Goal: Task Accomplishment & Management: Complete application form

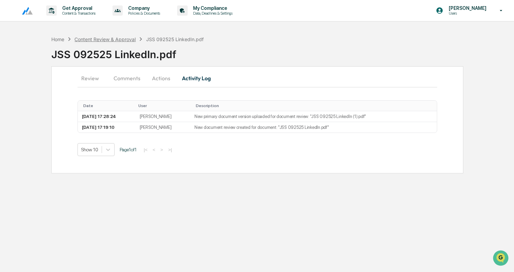
click at [111, 40] on div "Content Review & Approval" at bounding box center [104, 39] width 61 height 6
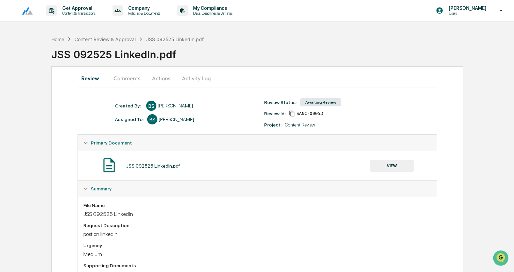
click at [195, 78] on button "Activity Log" at bounding box center [196, 78] width 40 height 16
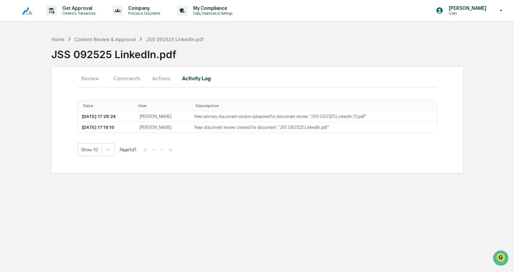
click at [165, 76] on button "Actions" at bounding box center [161, 78] width 31 height 16
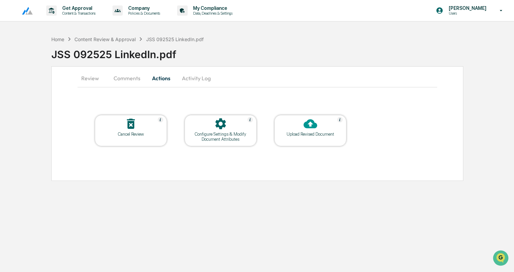
click at [284, 130] on div at bounding box center [310, 124] width 68 height 15
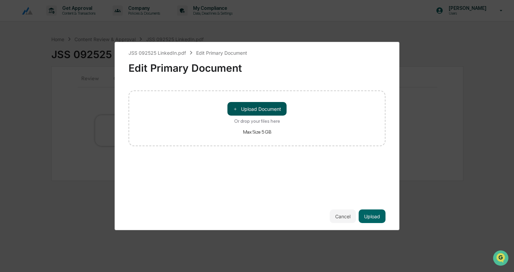
click at [265, 107] on button "＋ Upload Document" at bounding box center [256, 109] width 59 height 14
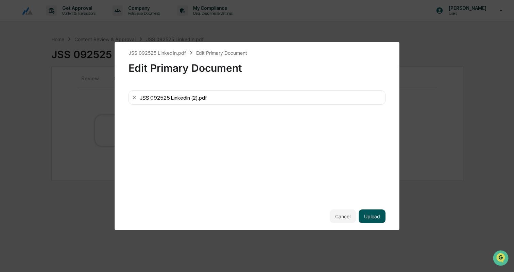
click at [376, 215] on button "Upload" at bounding box center [371, 216] width 27 height 14
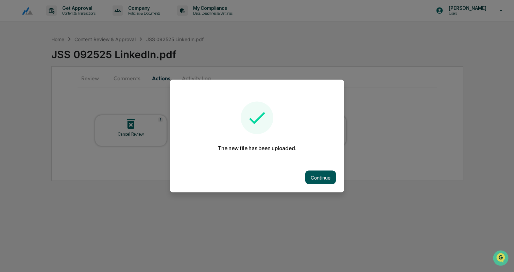
click at [323, 179] on button "Continue" at bounding box center [320, 177] width 31 height 14
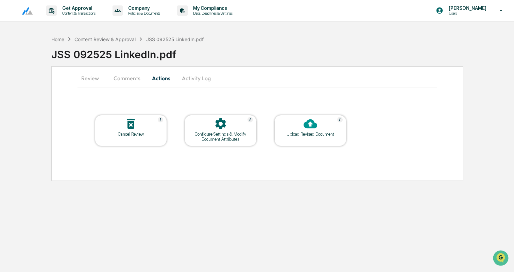
click at [90, 75] on button "Review" at bounding box center [92, 78] width 31 height 16
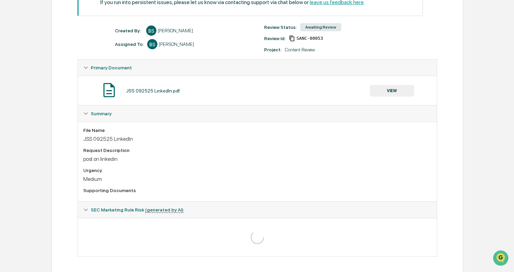
scroll to position [118, 0]
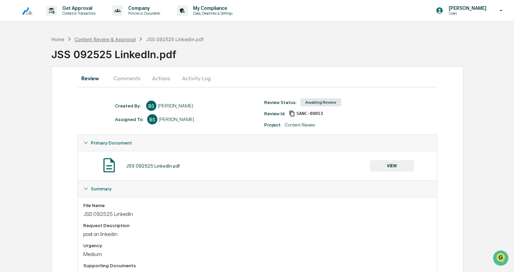
click at [115, 37] on div "Content Review & Approval" at bounding box center [104, 39] width 61 height 6
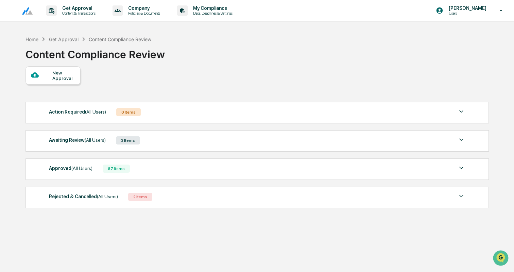
click at [56, 74] on div "New Approval" at bounding box center [63, 75] width 23 height 11
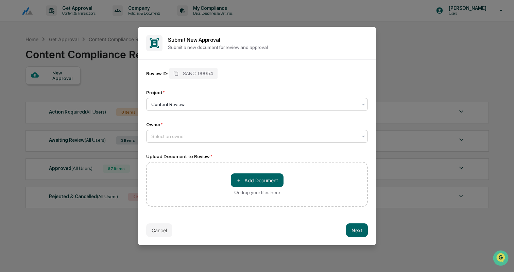
click at [183, 139] on div at bounding box center [254, 136] width 206 height 7
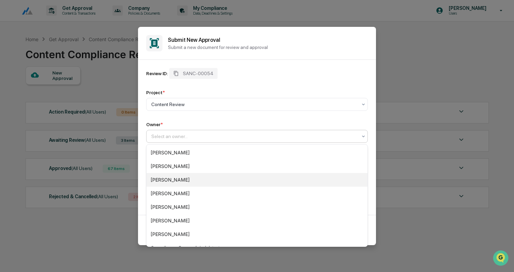
click at [180, 176] on div "[PERSON_NAME]" at bounding box center [256, 180] width 221 height 14
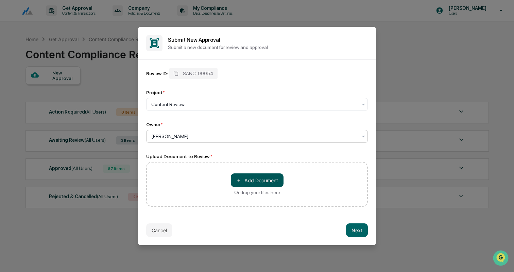
click at [264, 175] on button "＋ Add Document" at bounding box center [257, 180] width 53 height 14
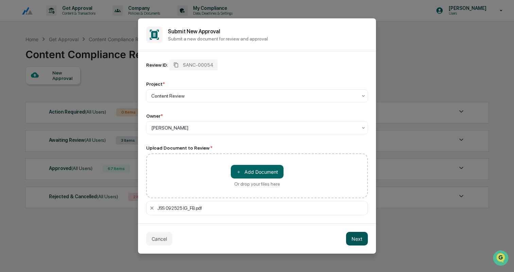
click at [359, 240] on button "Next" at bounding box center [357, 239] width 22 height 14
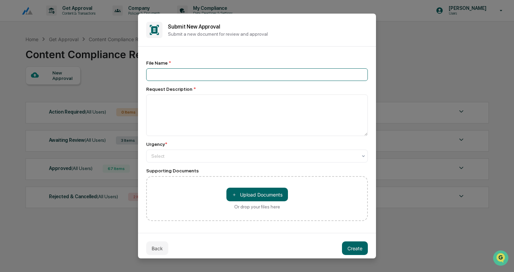
click at [193, 70] on input at bounding box center [256, 74] width 221 height 13
paste input "**********"
type input "**********"
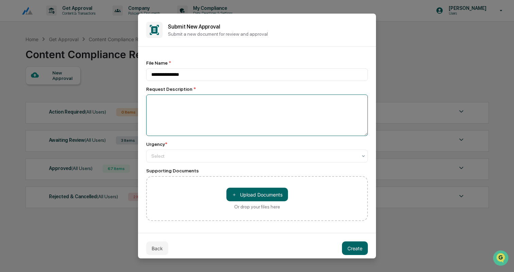
click at [178, 106] on textarea at bounding box center [256, 114] width 221 height 41
type textarea "**********"
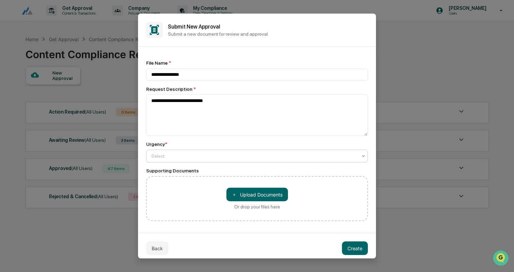
click at [181, 158] on div at bounding box center [254, 155] width 206 height 7
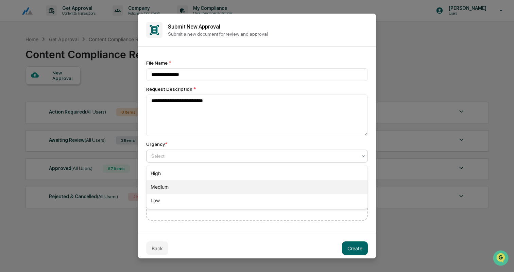
click at [175, 184] on div "Medium" at bounding box center [256, 187] width 221 height 14
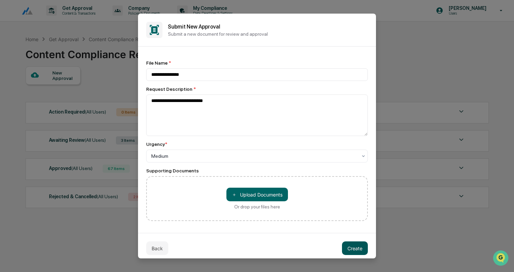
click at [355, 247] on button "Create" at bounding box center [355, 248] width 26 height 14
click at [348, 244] on button "Create" at bounding box center [355, 248] width 26 height 14
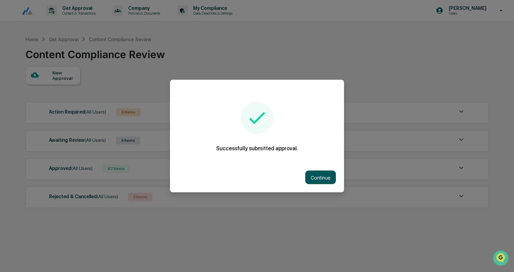
click at [322, 173] on button "Continue" at bounding box center [320, 177] width 31 height 14
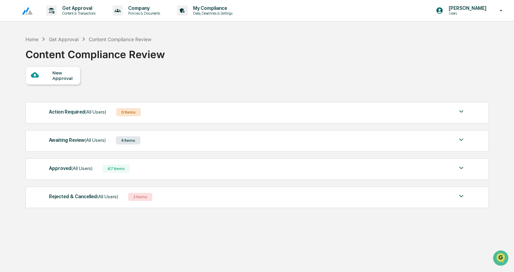
click at [194, 139] on div "Awaiting Review (All Users) 4 Items" at bounding box center [257, 141] width 416 height 10
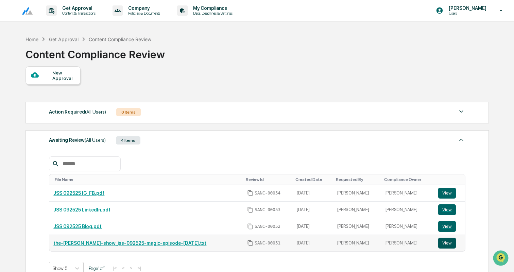
click at [449, 246] on button "View" at bounding box center [447, 242] width 18 height 11
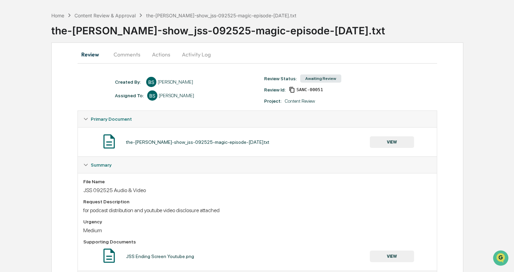
scroll to position [23, 0]
click at [165, 57] on button "Actions" at bounding box center [161, 55] width 31 height 16
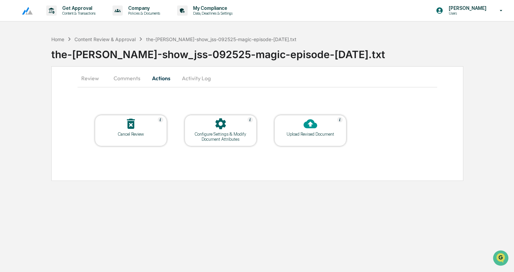
scroll to position [0, 0]
click at [197, 75] on button "Activity Log" at bounding box center [196, 78] width 40 height 16
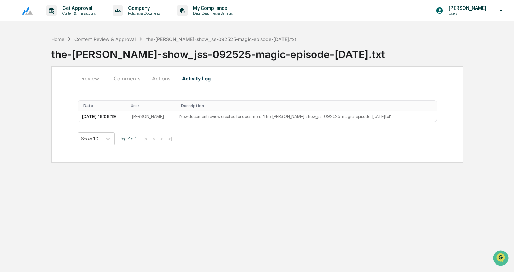
click at [159, 79] on button "Actions" at bounding box center [161, 78] width 31 height 16
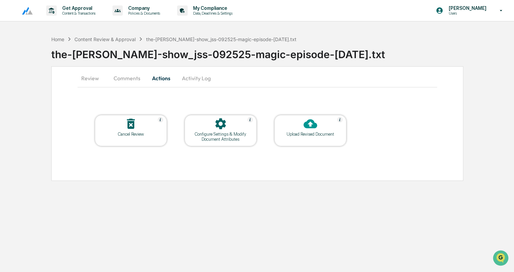
click at [224, 141] on div "Configure Settings & Modify Document Attributes" at bounding box center [220, 136] width 61 height 10
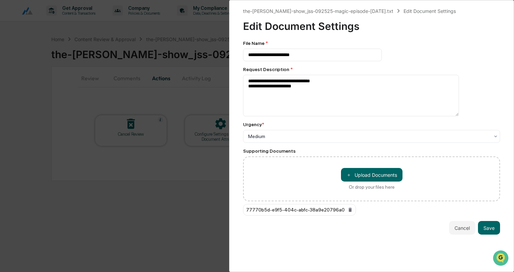
click at [205, 90] on div "**********" at bounding box center [257, 136] width 514 height 272
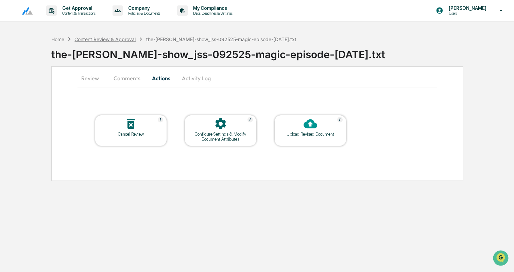
click at [110, 37] on div "Content Review & Approval" at bounding box center [104, 39] width 61 height 6
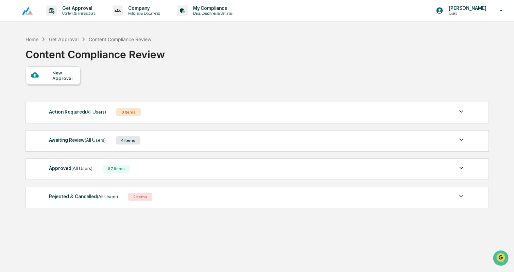
click at [162, 138] on div "Awaiting Review (All Users) 4 Items" at bounding box center [257, 141] width 416 height 10
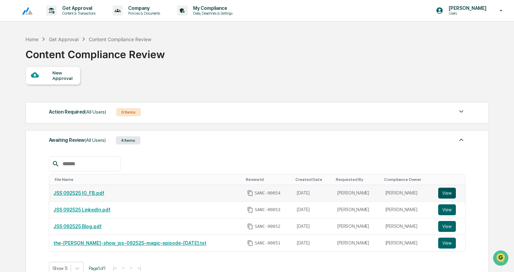
click at [447, 195] on button "View" at bounding box center [447, 192] width 18 height 11
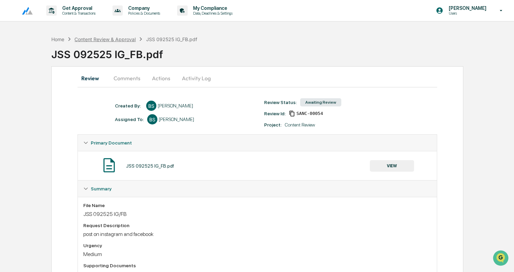
click at [122, 39] on div "Content Review & Approval" at bounding box center [104, 39] width 61 height 6
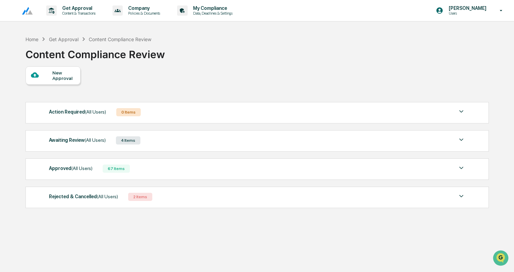
click at [50, 77] on div at bounding box center [41, 75] width 21 height 8
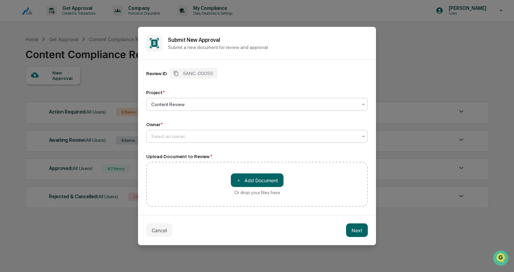
click at [199, 137] on div at bounding box center [254, 136] width 206 height 7
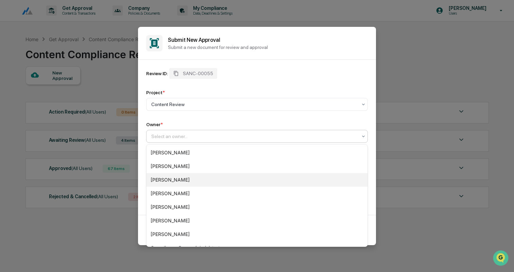
click at [183, 180] on div "[PERSON_NAME]" at bounding box center [256, 180] width 221 height 14
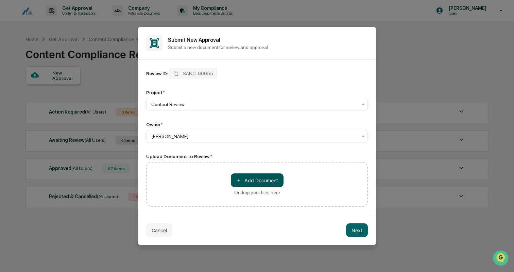
click at [255, 180] on button "＋ Add Document" at bounding box center [257, 180] width 53 height 14
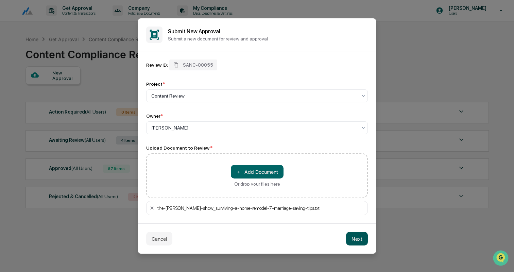
click at [352, 239] on button "Next" at bounding box center [357, 239] width 22 height 14
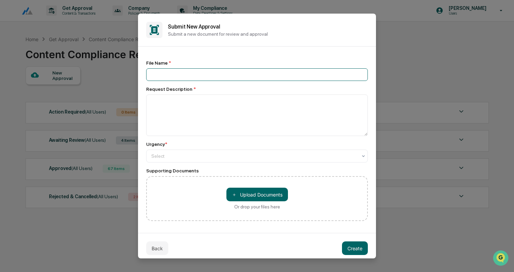
click at [182, 79] on input at bounding box center [256, 74] width 221 height 13
type input "**********"
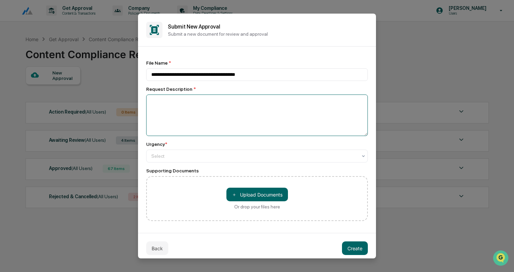
click at [174, 109] on textarea at bounding box center [256, 114] width 221 height 41
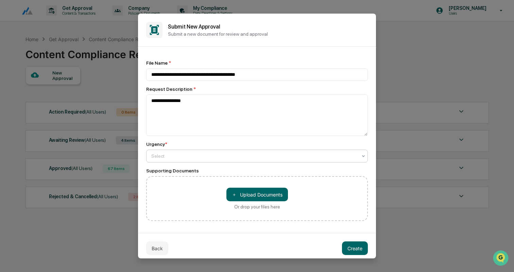
click at [174, 158] on div at bounding box center [254, 155] width 206 height 7
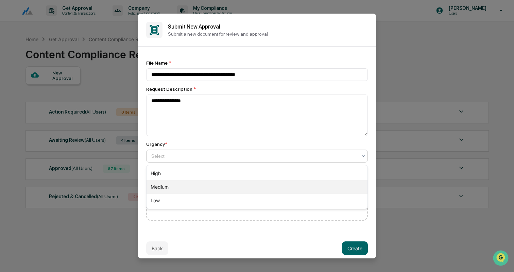
click at [169, 185] on div "Medium" at bounding box center [256, 187] width 221 height 14
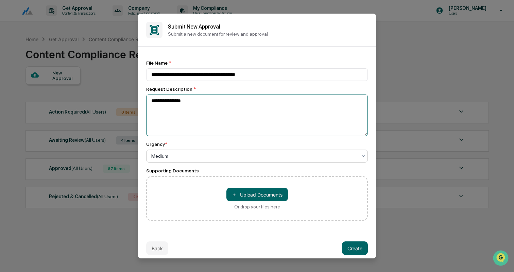
click at [200, 120] on textarea "**********" at bounding box center [256, 114] width 221 height 41
type textarea "**********"
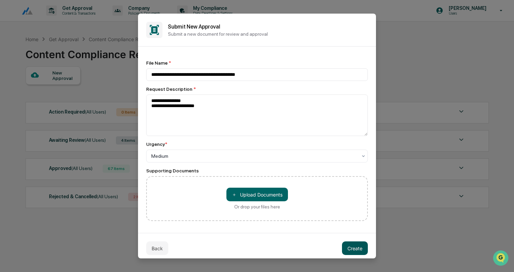
click at [351, 250] on button "Create" at bounding box center [355, 248] width 26 height 14
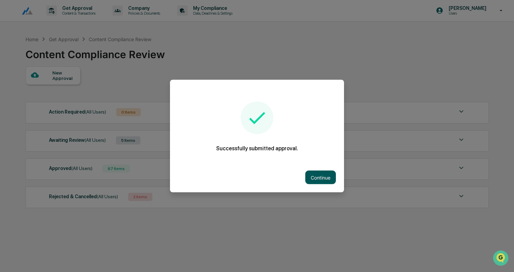
click at [324, 179] on button "Continue" at bounding box center [320, 177] width 31 height 14
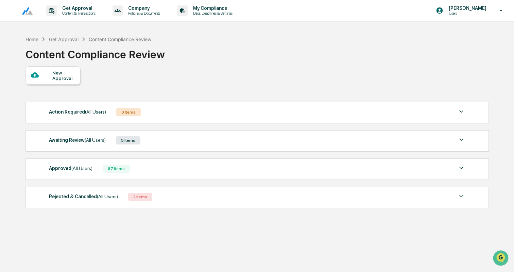
click at [158, 138] on div "Awaiting Review (All Users) 5 Items" at bounding box center [257, 141] width 416 height 10
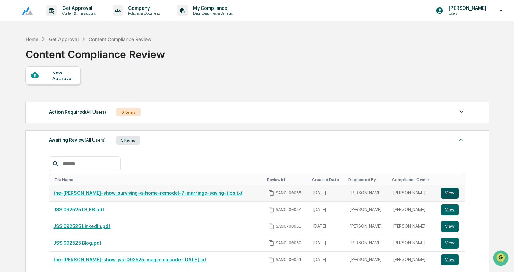
click at [447, 193] on button "View" at bounding box center [450, 192] width 18 height 11
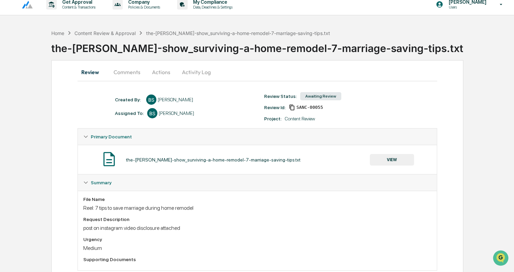
scroll to position [23, 0]
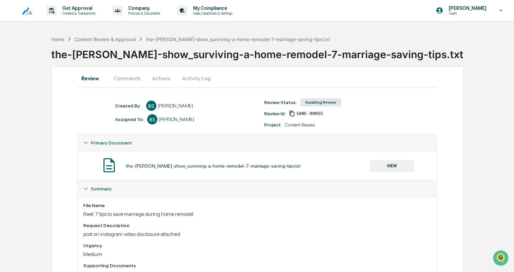
scroll to position [68, 0]
